Goal: Information Seeking & Learning: Learn about a topic

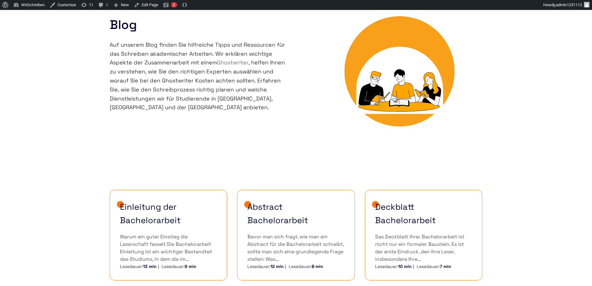
scroll to position [112, 0]
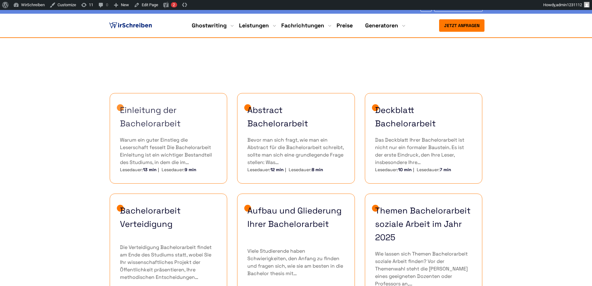
click at [173, 123] on link "Einleitung der Bachelorarbeit" at bounding box center [168, 116] width 97 height 27
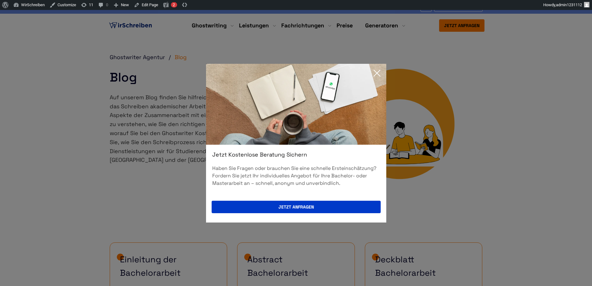
click at [380, 73] on icon at bounding box center [377, 73] width 12 height 12
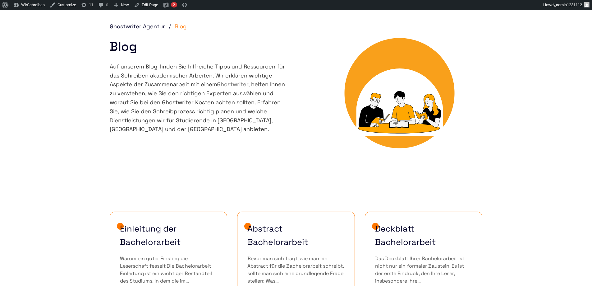
scroll to position [30, 0]
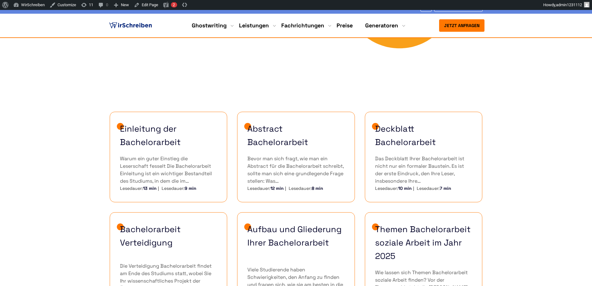
scroll to position [112, 0]
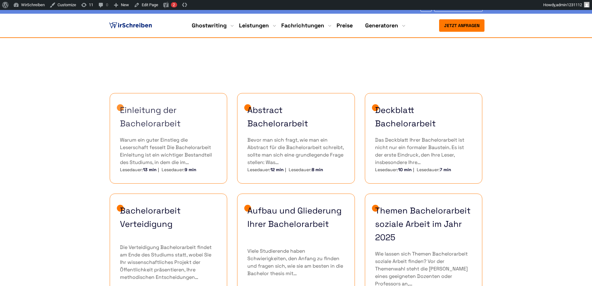
click at [162, 122] on link "Einleitung der Bachelorarbeit" at bounding box center [168, 116] width 97 height 27
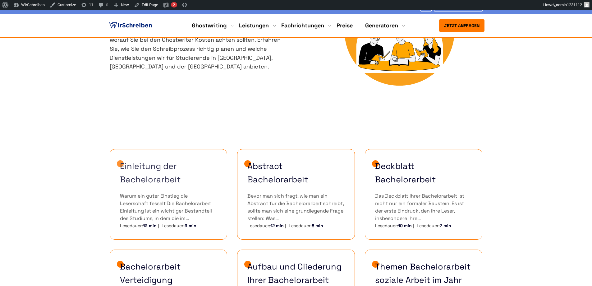
scroll to position [112, 0]
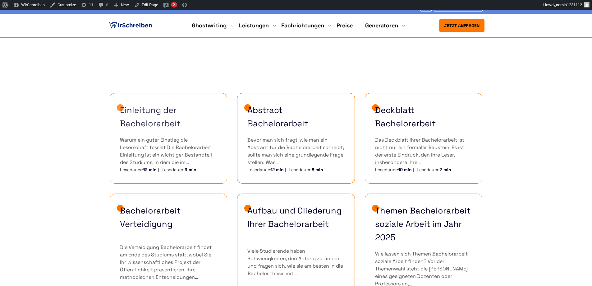
click at [163, 125] on link "Einleitung der Bachelorarbeit" at bounding box center [168, 116] width 97 height 27
